Goal: Check status: Check status

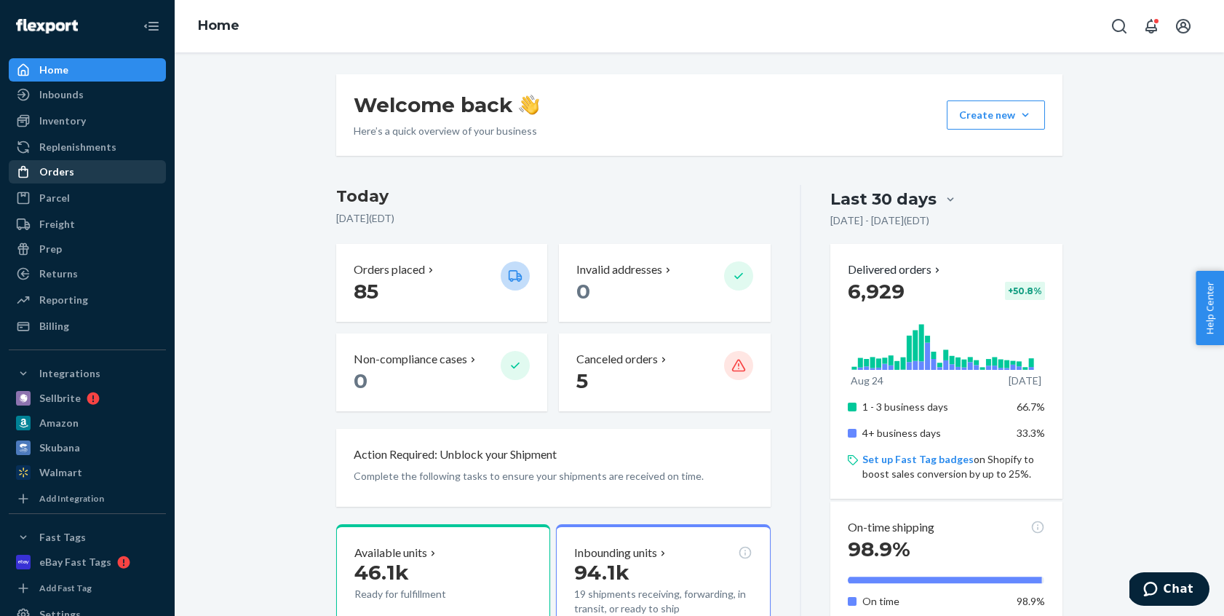
click at [98, 171] on div "Orders" at bounding box center [87, 172] width 154 height 20
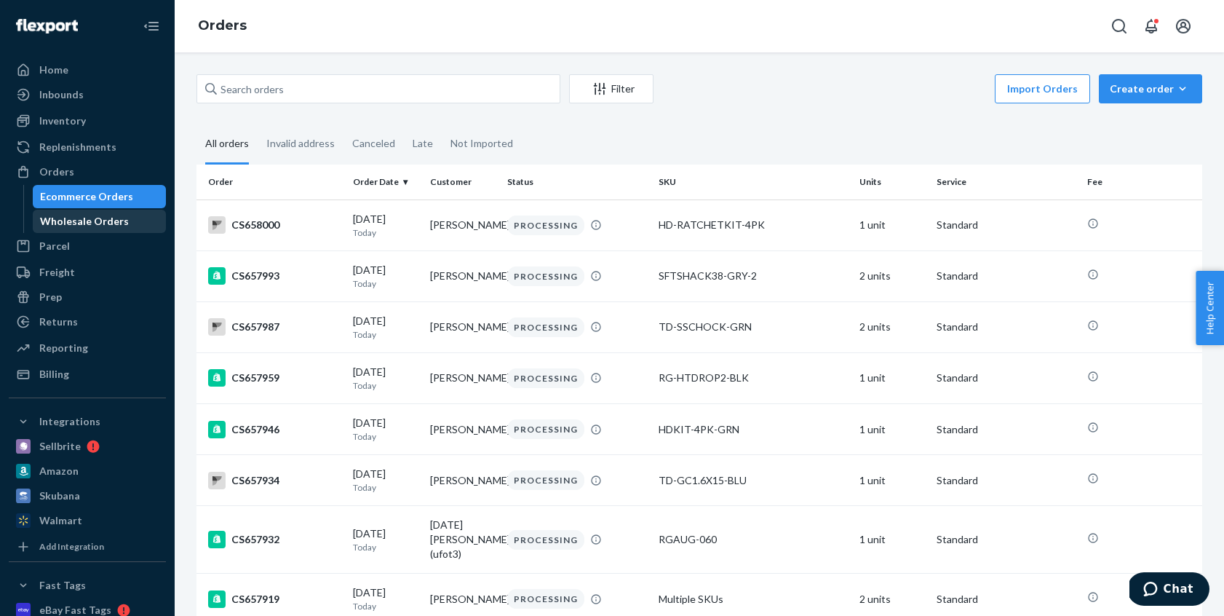
click at [64, 223] on div "Wholesale Orders" at bounding box center [84, 221] width 89 height 15
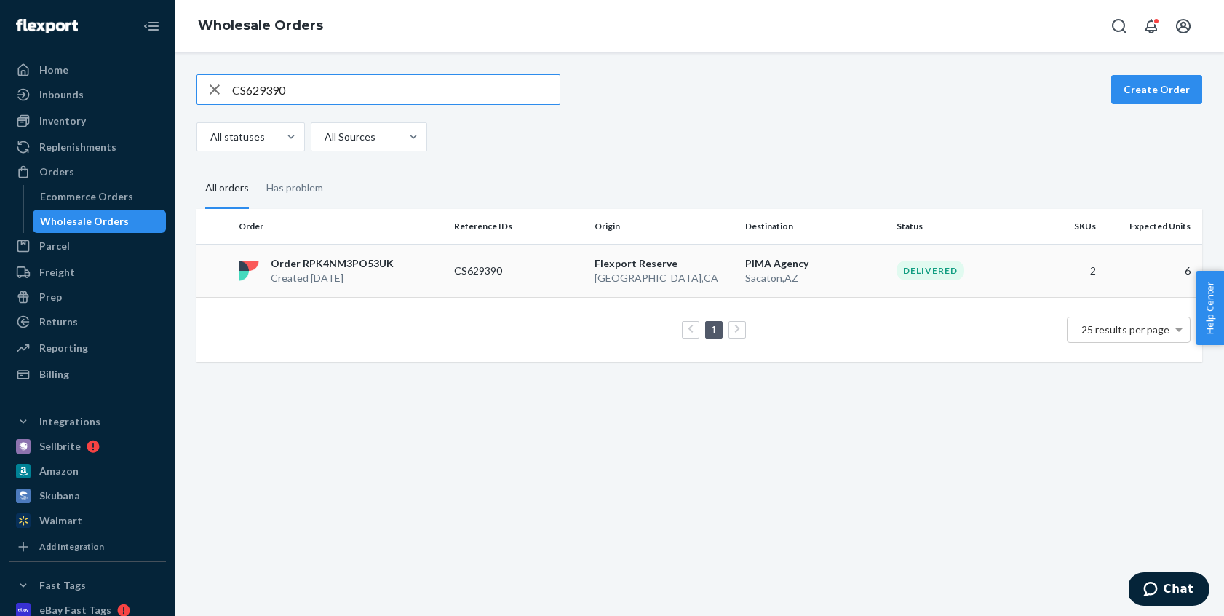
type input "CS629390"
click at [488, 260] on td "CS629390" at bounding box center [518, 270] width 140 height 53
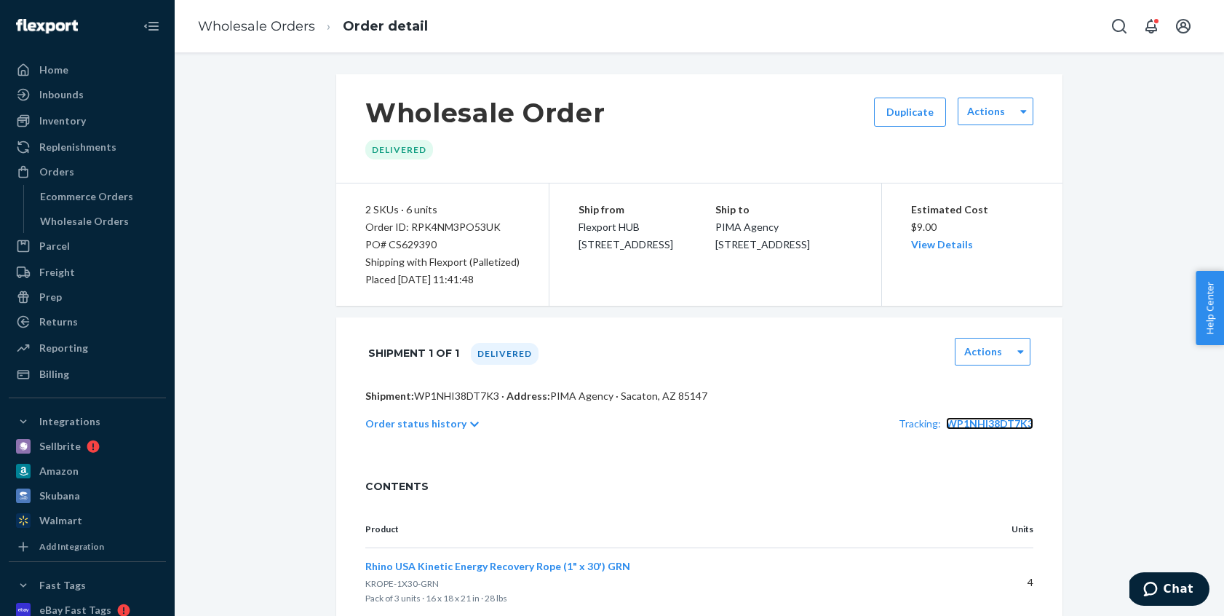
click at [1000, 423] on span "WP1NHI38DT7K3" at bounding box center [989, 423] width 87 height 12
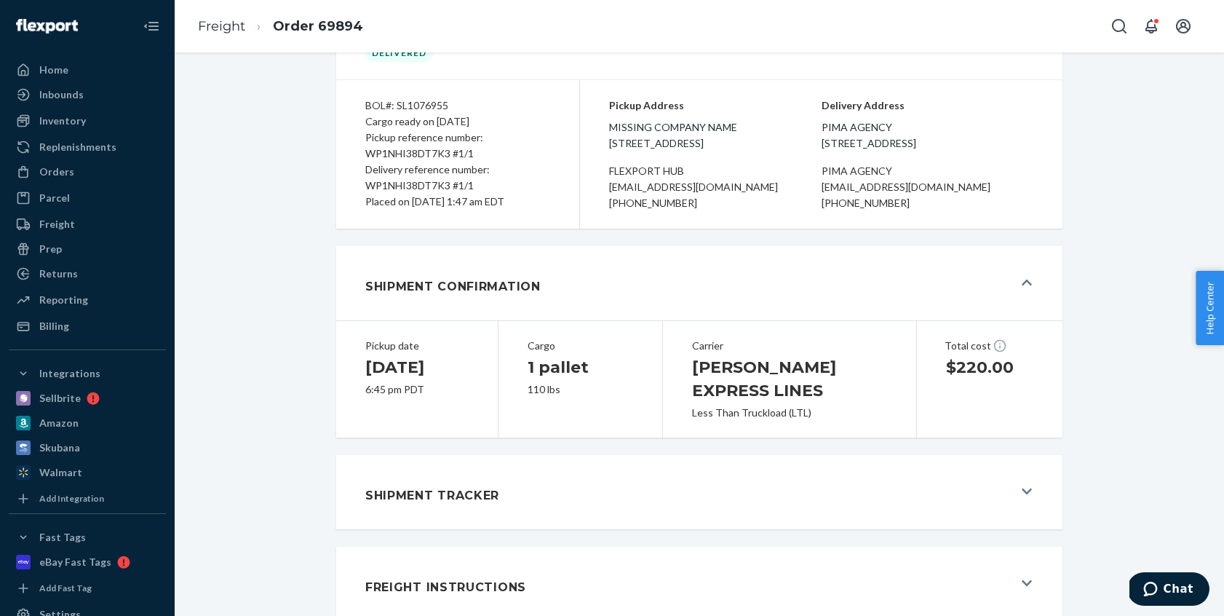
scroll to position [97, 0]
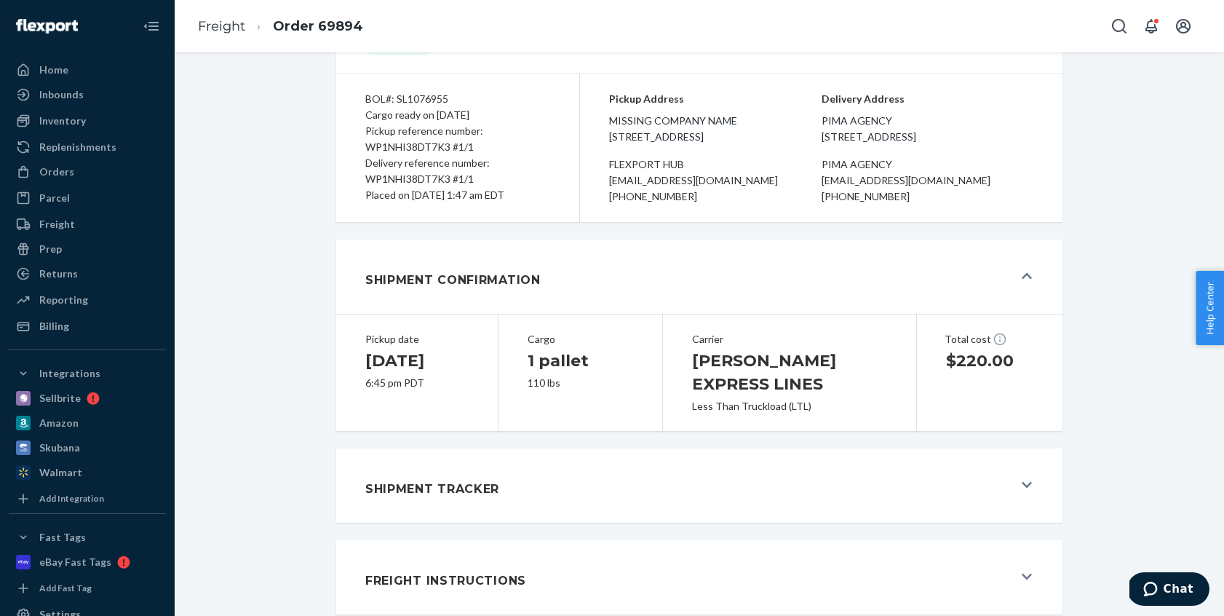
click at [1020, 574] on button "Freight Instructions" at bounding box center [699, 577] width 726 height 74
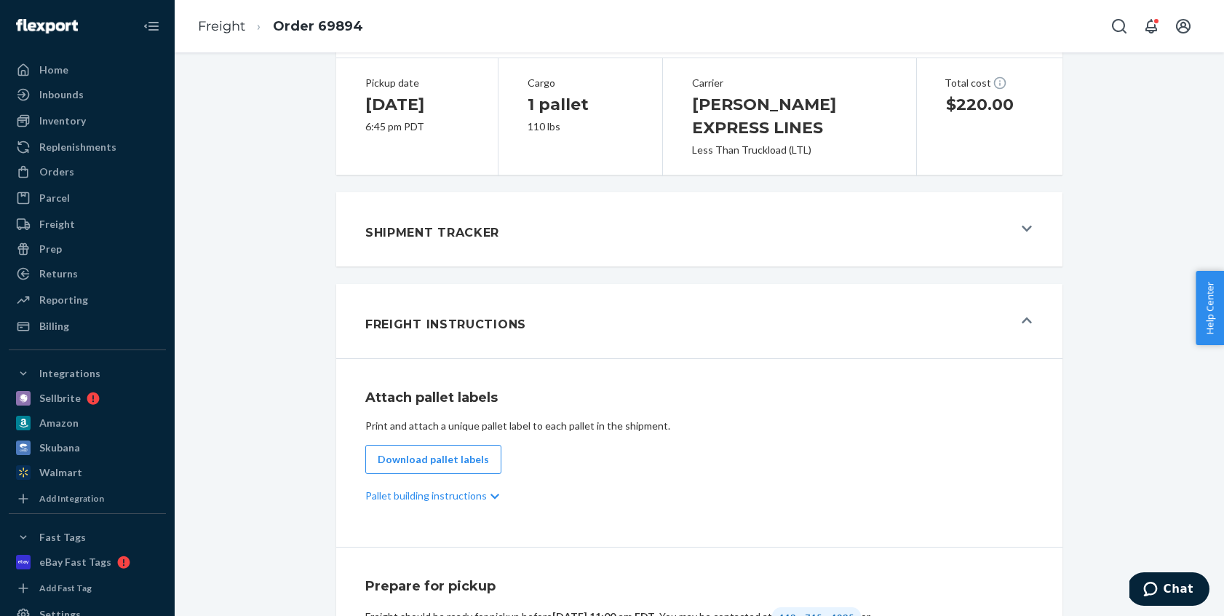
scroll to position [298, 0]
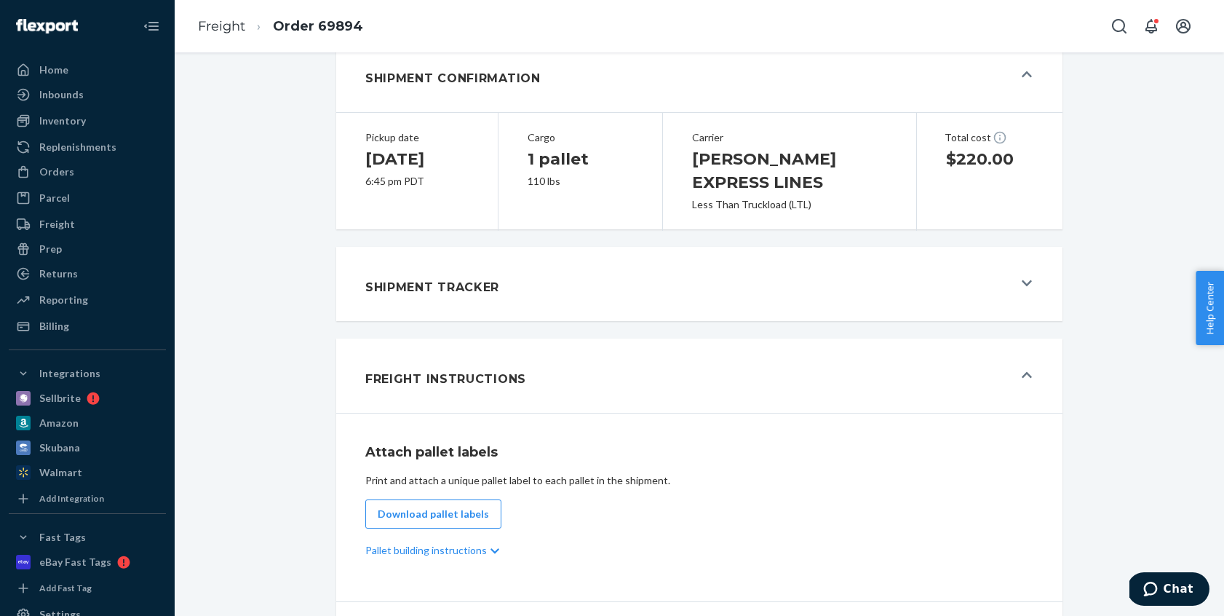
click at [1027, 290] on button "Shipment Tracker" at bounding box center [699, 284] width 726 height 74
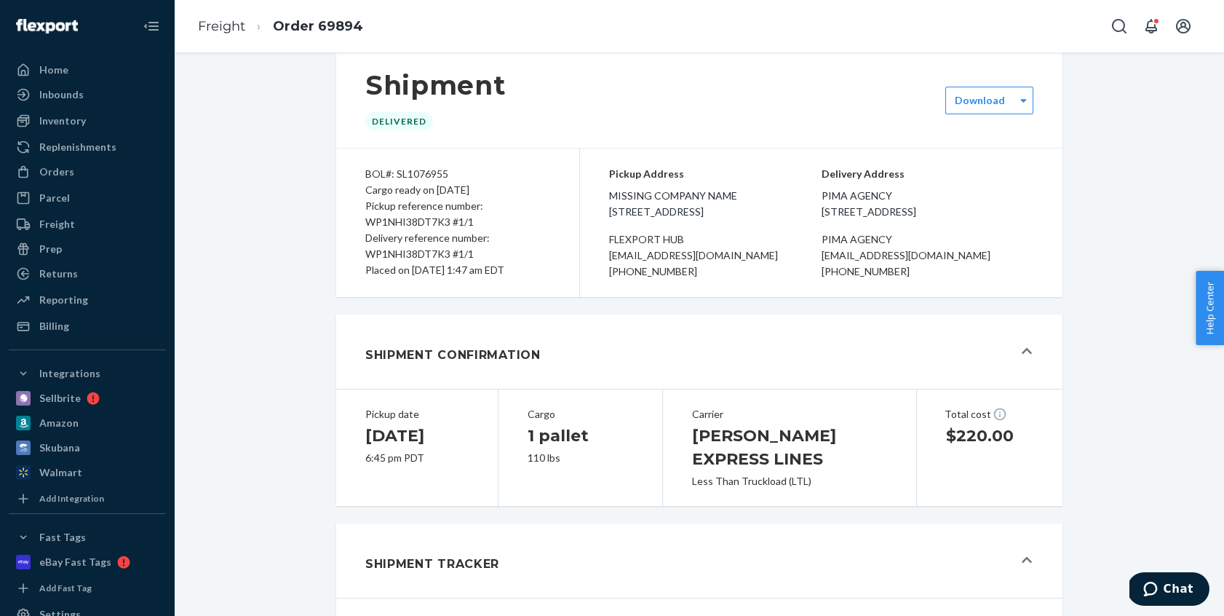
scroll to position [0, 0]
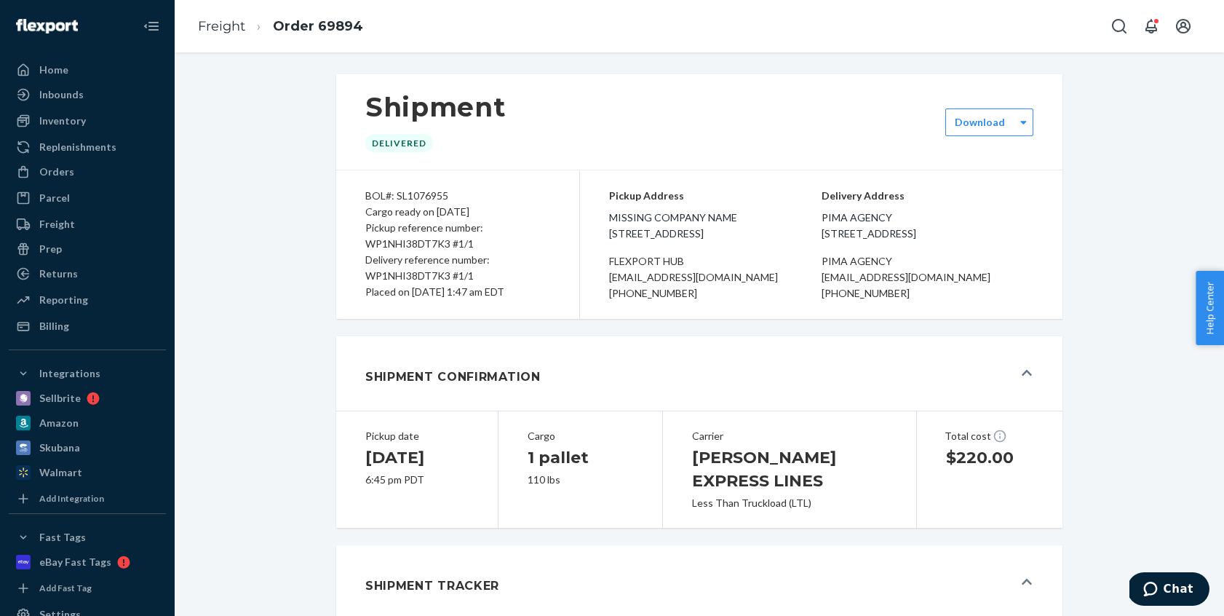
click at [419, 246] on div "Pickup reference number: WP1NHI38DT7K3 #1/1" at bounding box center [457, 236] width 185 height 32
click at [419, 245] on div "Pickup reference number: WP1NHI38DT7K3 #1/1" at bounding box center [457, 236] width 185 height 32
copy div "WP1NHI38DT7K3"
drag, startPoint x: 325, startPoint y: 194, endPoint x: 232, endPoint y: 191, distance: 93.2
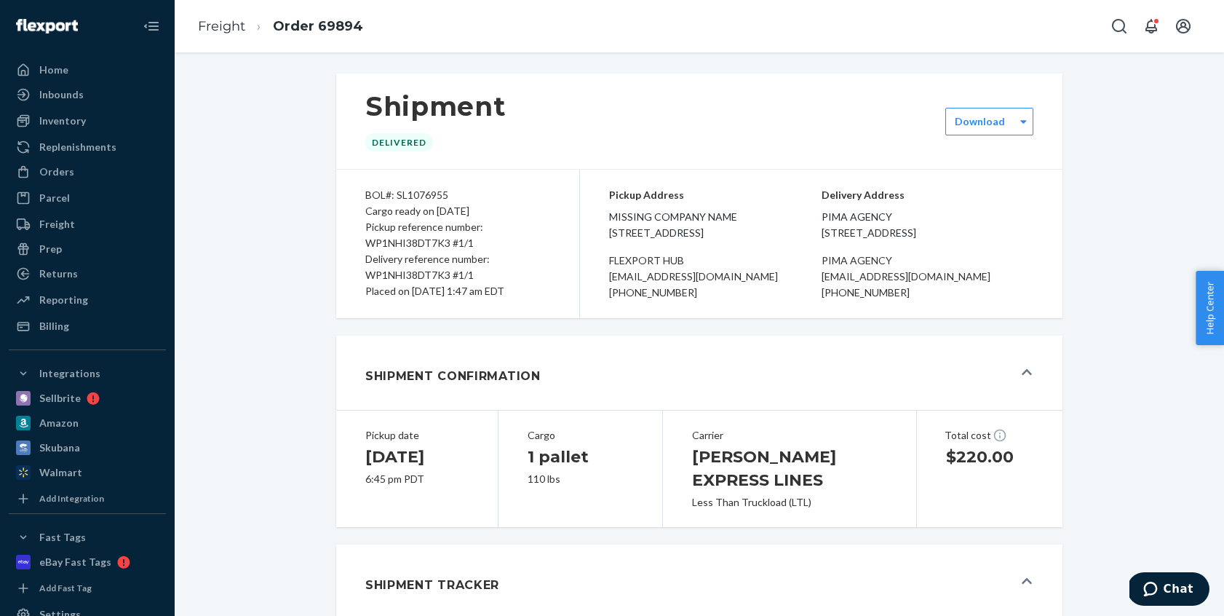
click at [76, 63] on div "Home" at bounding box center [87, 70] width 154 height 20
